Goal: Task Accomplishment & Management: Use online tool/utility

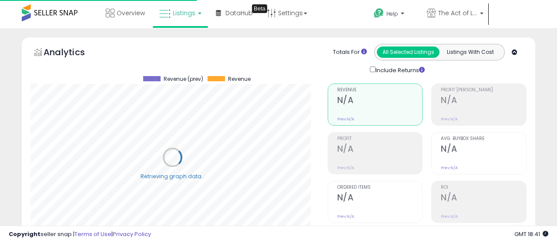
select select "**"
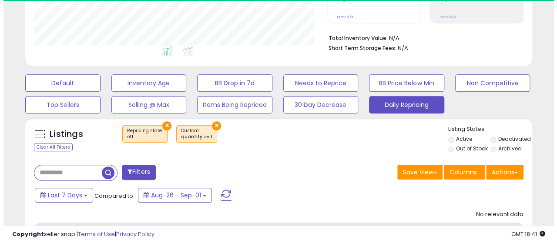
scroll to position [178, 293]
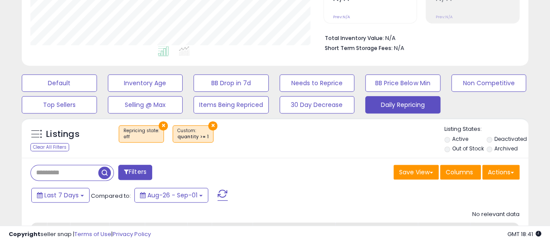
click at [208, 123] on button "×" at bounding box center [212, 125] width 9 height 9
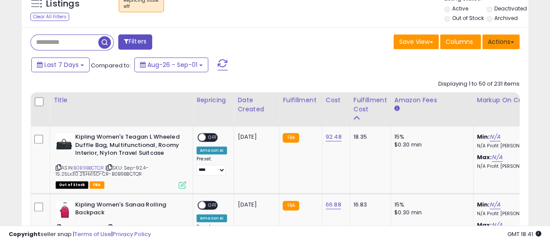
click at [502, 40] on button "Actions" at bounding box center [500, 41] width 37 height 15
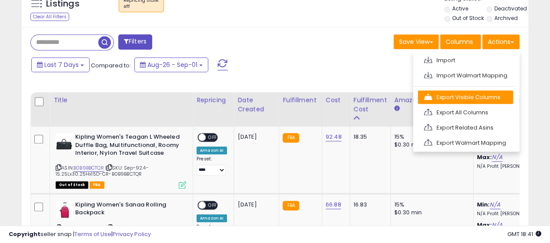
click at [465, 94] on link "Export Visible Columns" at bounding box center [465, 96] width 95 height 13
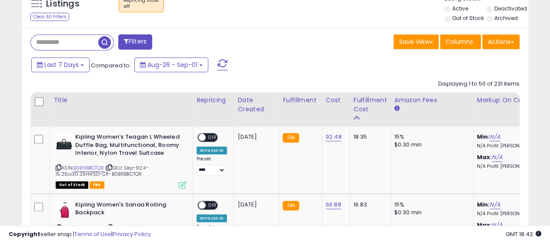
click at [334, 38] on div "Save View Save As New View Update Current View Columns Actions Import Import Wa…" at bounding box center [400, 42] width 251 height 17
click at [508, 36] on button "Actions" at bounding box center [500, 41] width 37 height 15
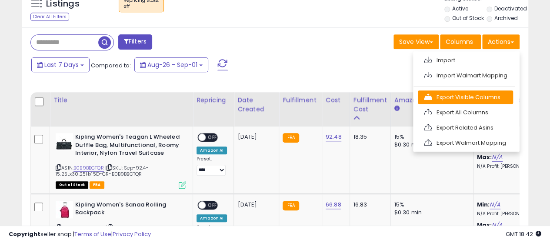
click at [465, 96] on link "Export Visible Columns" at bounding box center [465, 96] width 95 height 13
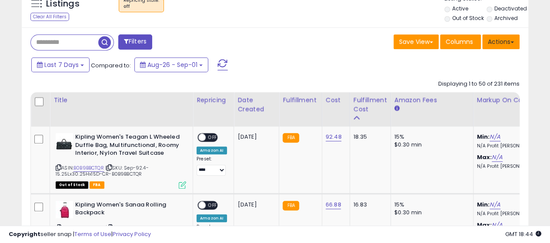
click at [505, 39] on button "Actions" at bounding box center [500, 41] width 37 height 15
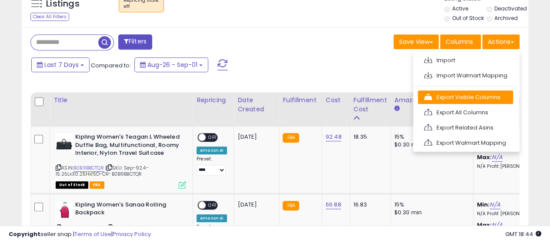
click at [454, 94] on link "Export Visible Columns" at bounding box center [465, 96] width 95 height 13
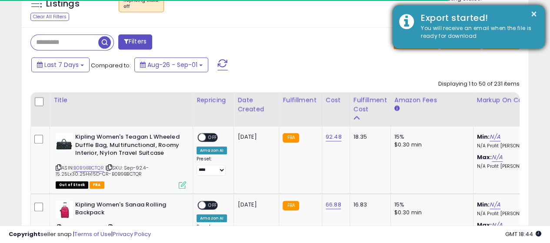
click at [458, 36] on div "You will receive an email when the file is ready for download" at bounding box center [477, 32] width 124 height 16
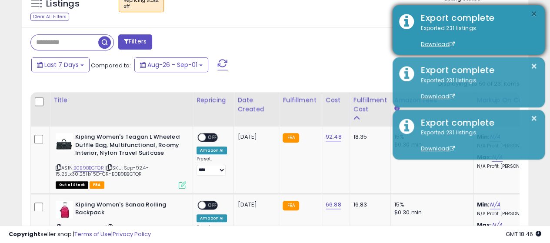
click at [532, 13] on button "×" at bounding box center [534, 14] width 7 height 11
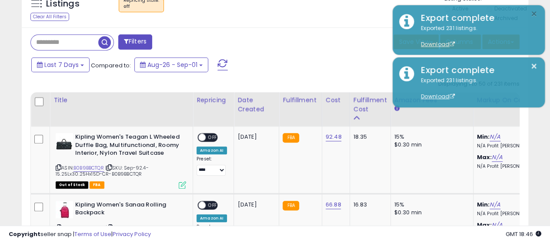
click at [532, 13] on button "×" at bounding box center [534, 14] width 7 height 11
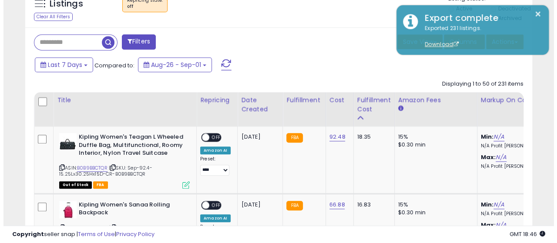
scroll to position [287, 0]
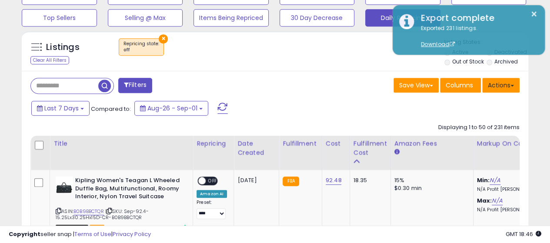
click at [504, 81] on button "Actions" at bounding box center [500, 85] width 37 height 15
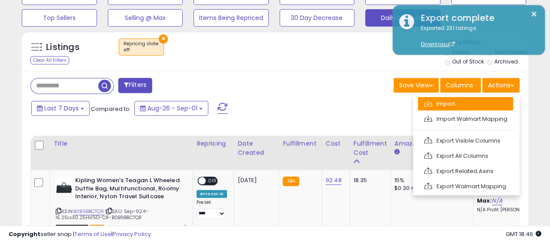
click at [463, 101] on link "Import" at bounding box center [465, 103] width 95 height 13
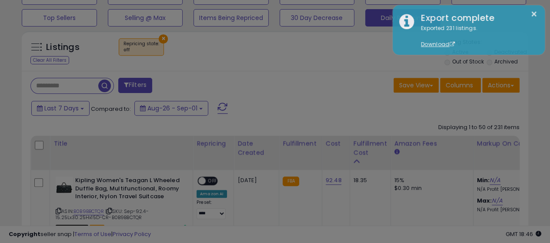
scroll to position [178, 297]
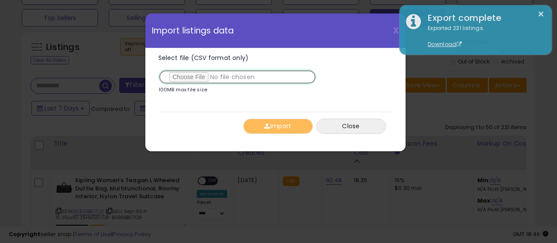
click at [187, 71] on input "Select file (CSV format only)" at bounding box center [237, 77] width 158 height 15
type input "**********"
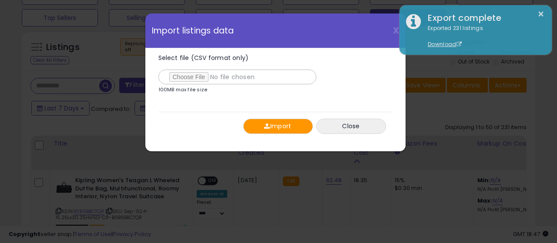
click at [263, 121] on button "Import" at bounding box center [278, 126] width 70 height 15
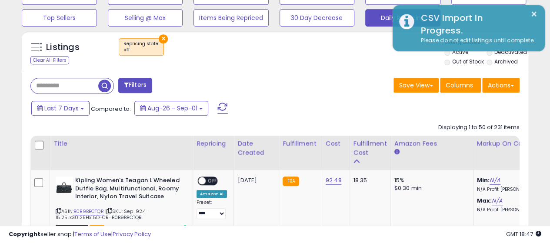
scroll to position [434772, 434657]
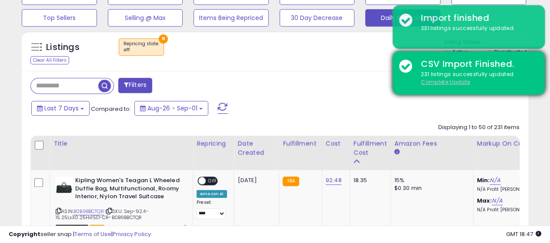
click at [442, 80] on u "Complete Update" at bounding box center [445, 81] width 49 height 7
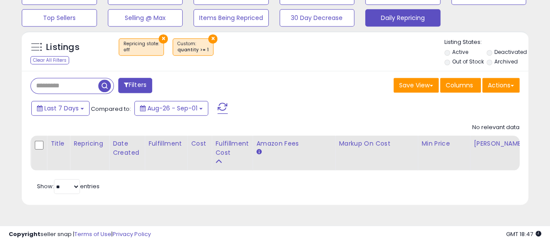
scroll to position [178, 293]
